Goal: Transaction & Acquisition: Subscribe to service/newsletter

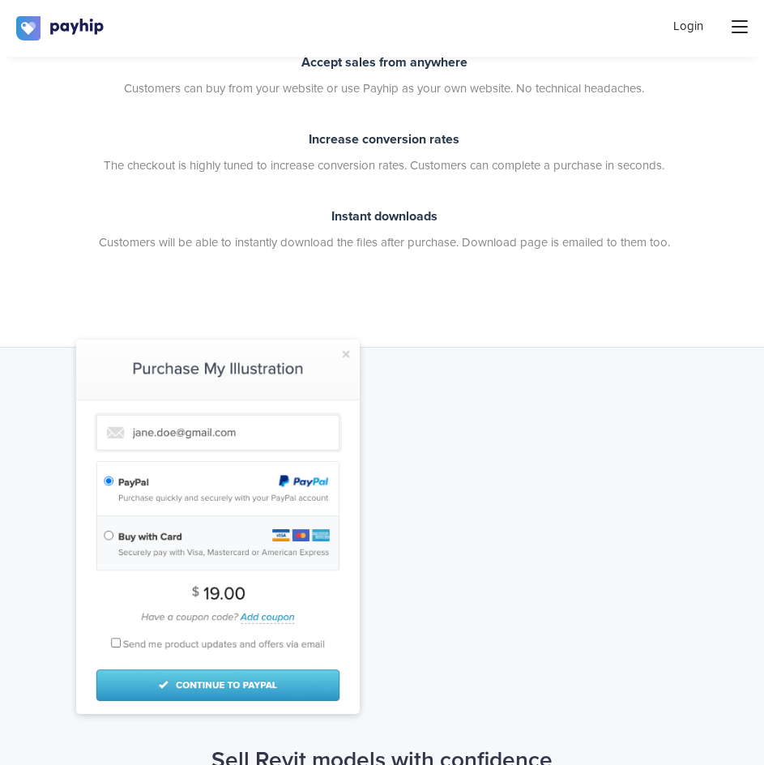
scroll to position [704, 0]
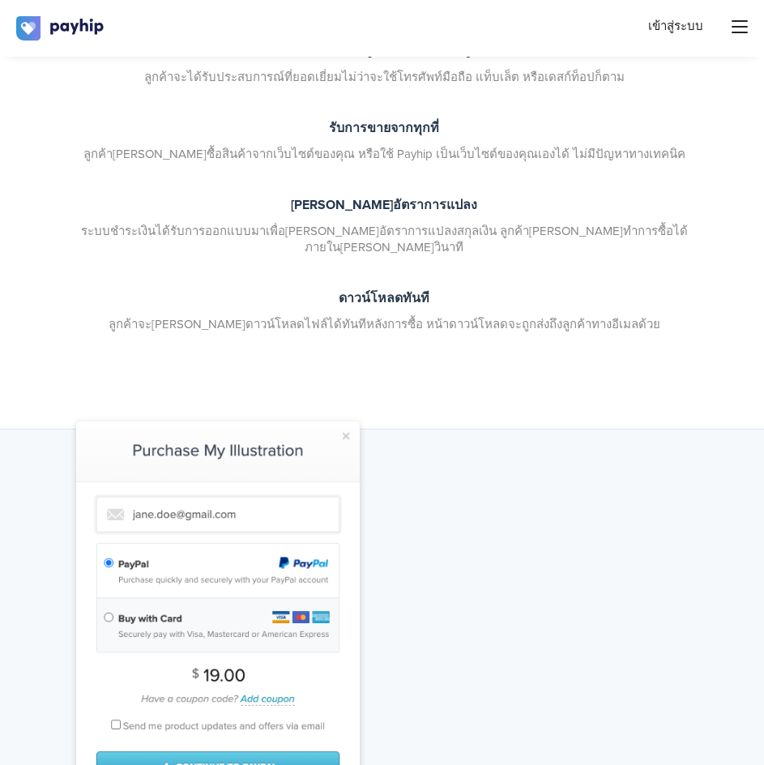
click at [525, 459] on div at bounding box center [381, 608] width 635 height 374
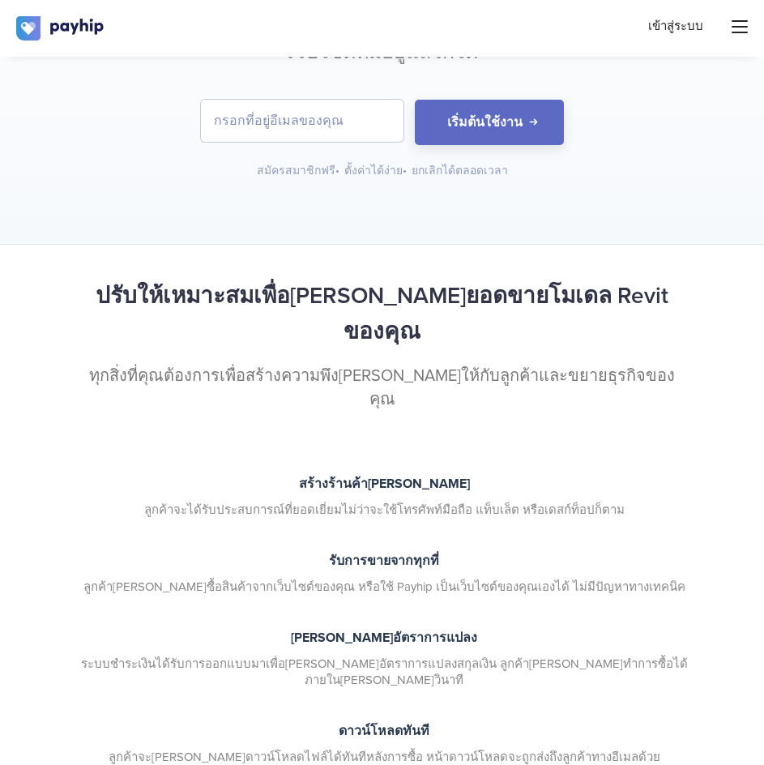
scroll to position [2, 0]
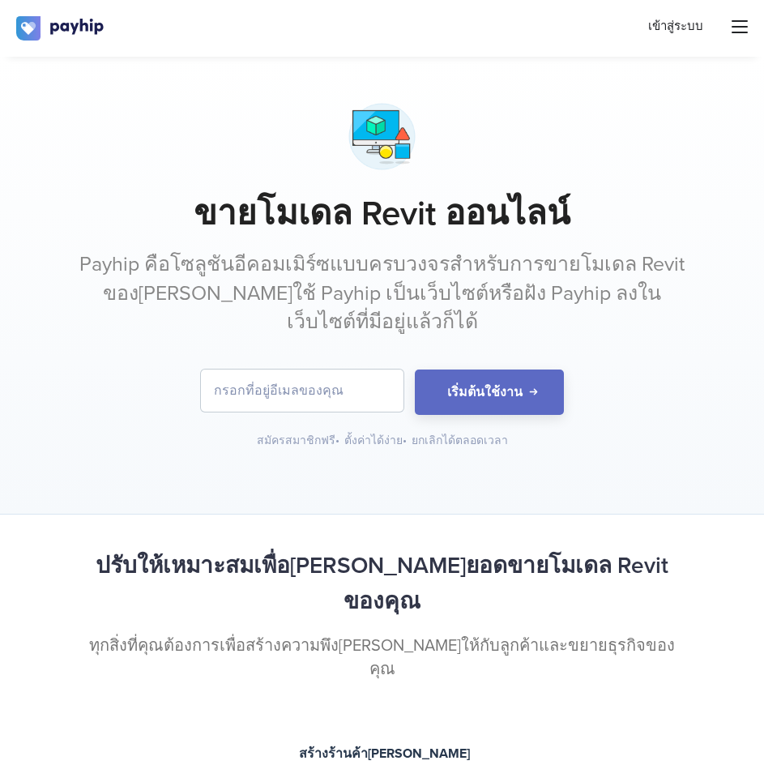
click at [298, 401] on input "email" at bounding box center [302, 391] width 203 height 42
type input "[EMAIL_ADDRESS][DOMAIN_NAME]"
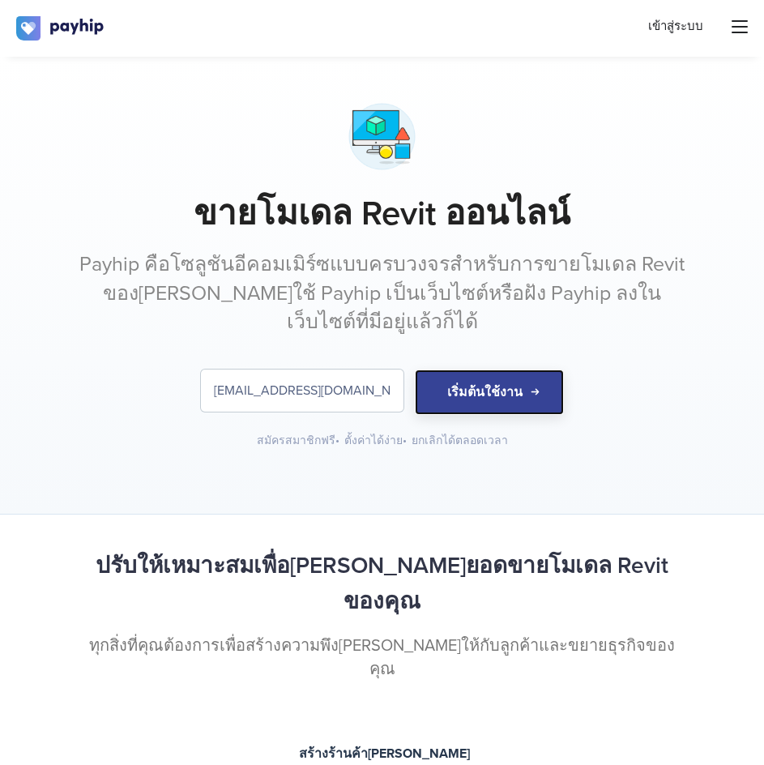
click at [493, 402] on button "เริ่มต้นใช้งาน" at bounding box center [489, 392] width 149 height 45
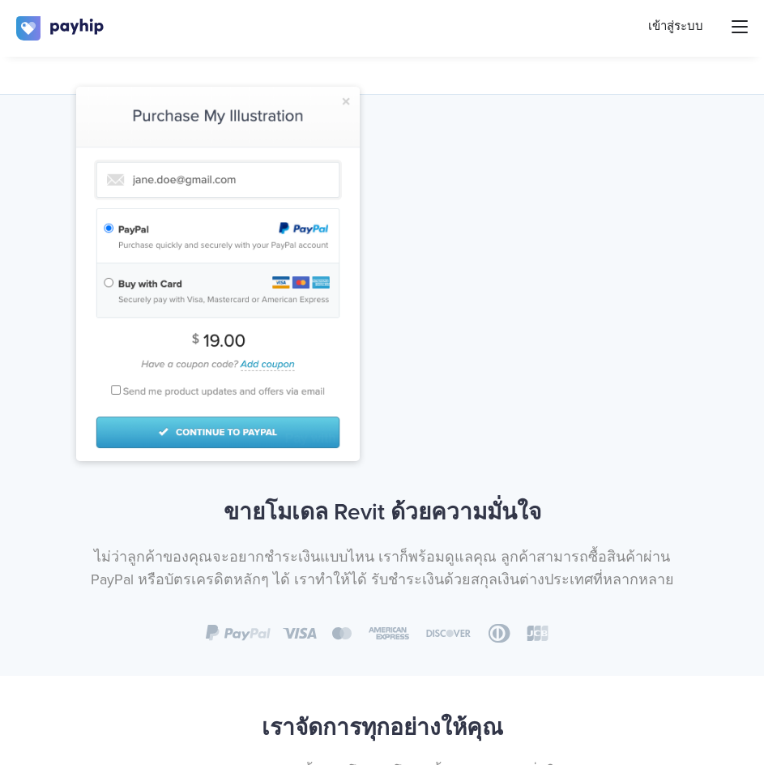
scroll to position [756, 0]
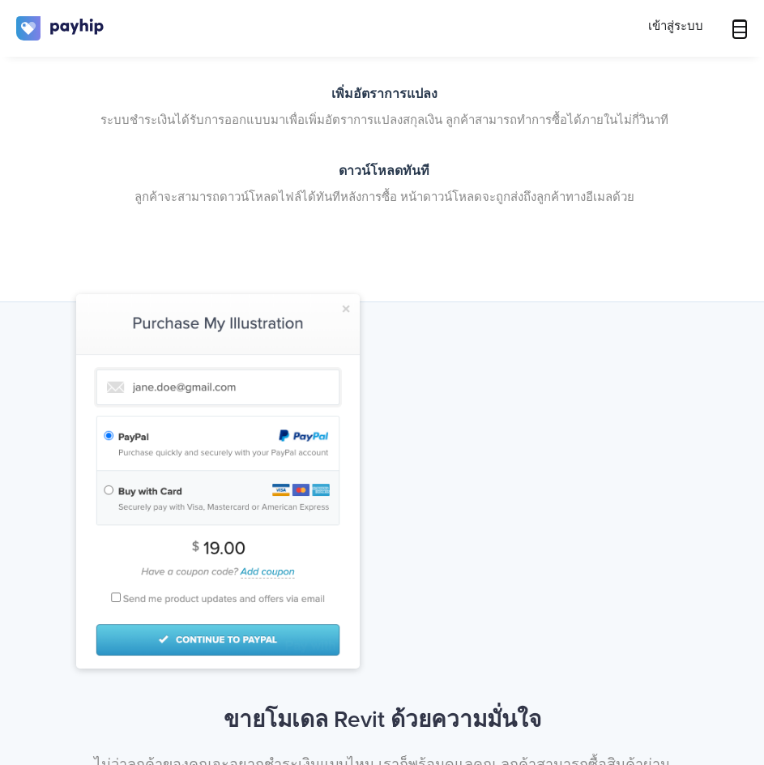
click at [743, 24] on icon at bounding box center [740, 27] width 16 height 16
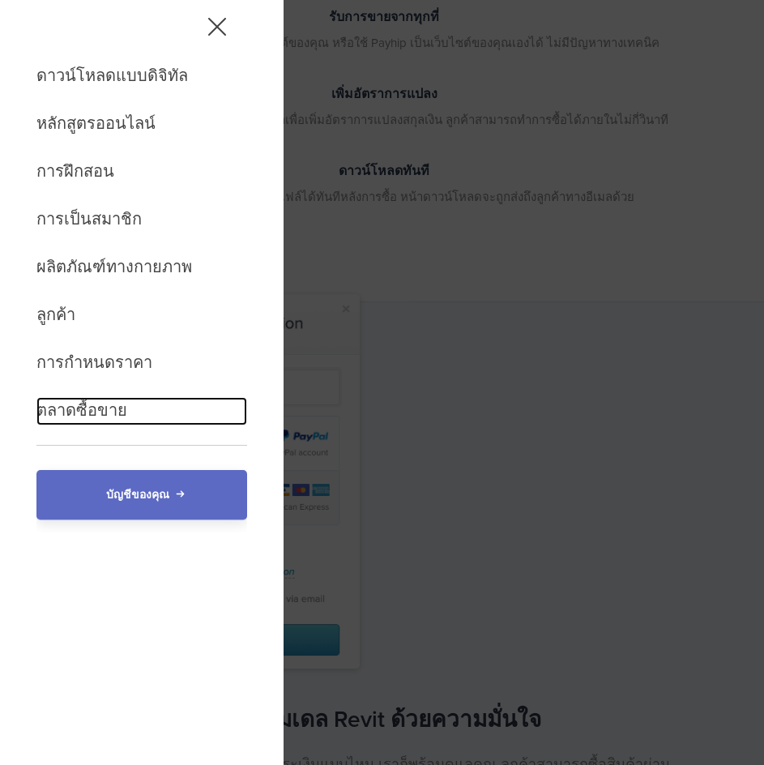
click at [62, 412] on font "ตลาดซื้อขาย" at bounding box center [81, 410] width 91 height 19
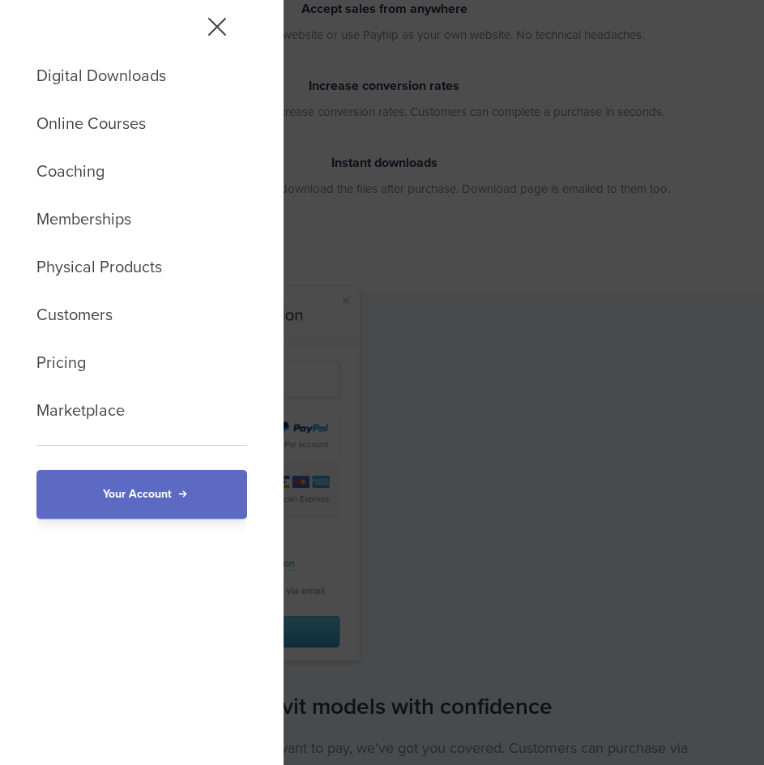
scroll to position [754, 0]
